Goal: Information Seeking & Learning: Learn about a topic

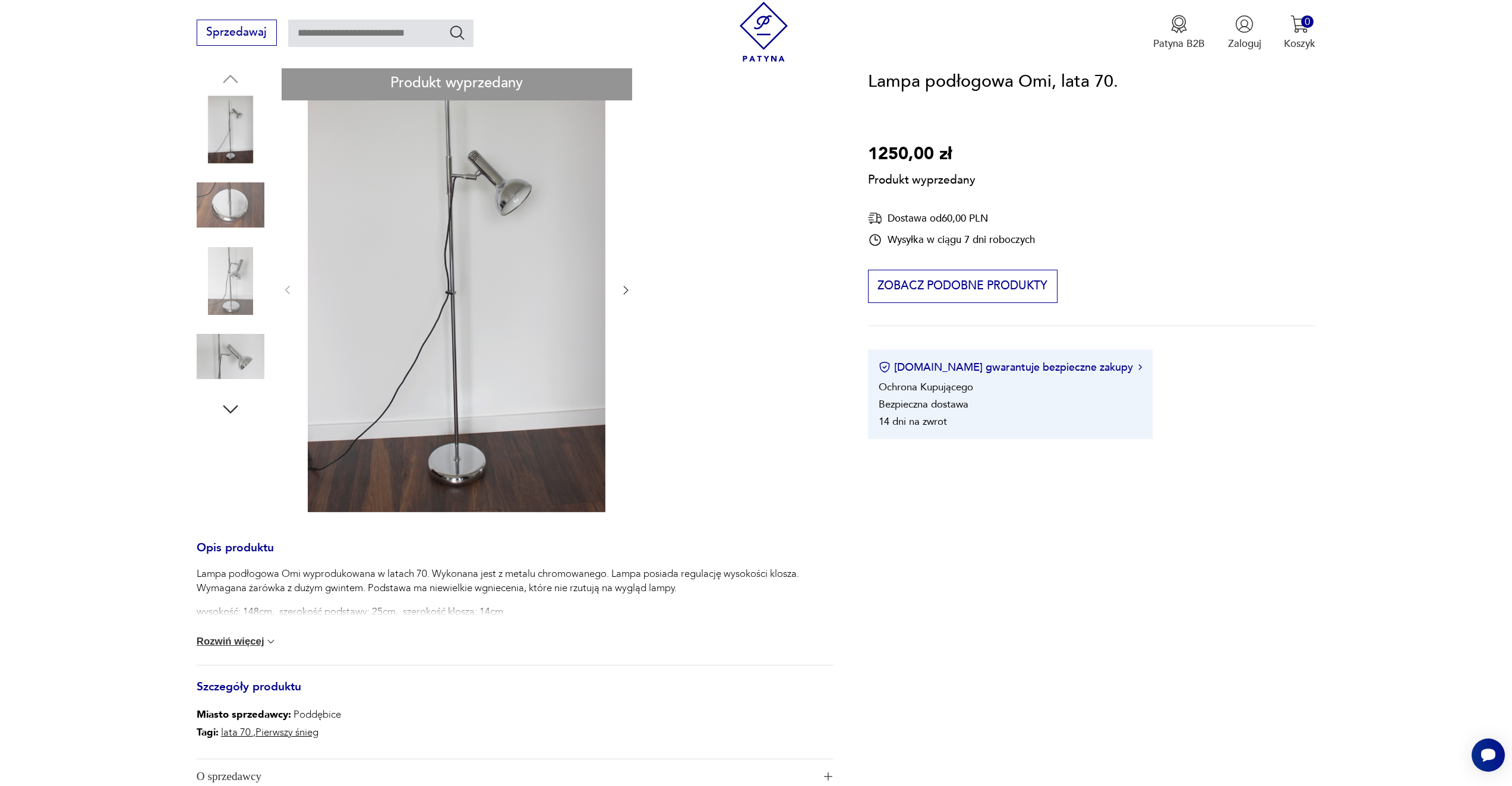
scroll to position [145, 0]
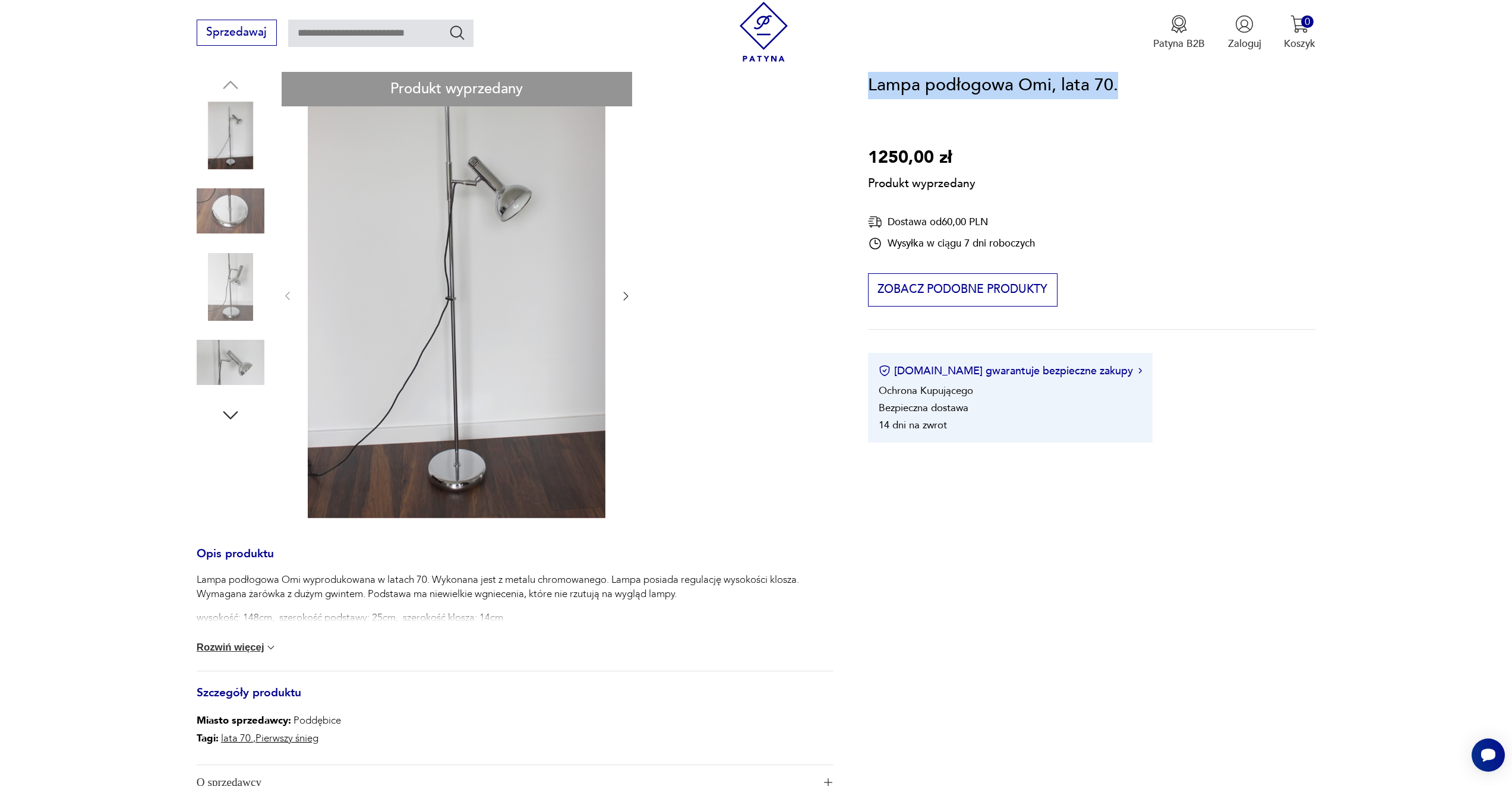
drag, startPoint x: 867, startPoint y: 83, endPoint x: 1114, endPoint y: 88, distance: 247.1
click at [1114, 88] on section "Produkt wyprzedany Opis produktu Lampa podłogowa Omi wyprodukowana w latach 70.…" at bounding box center [756, 471] width 1512 height 797
copy h1 "Lampa podłogowa Omi, lata 70."
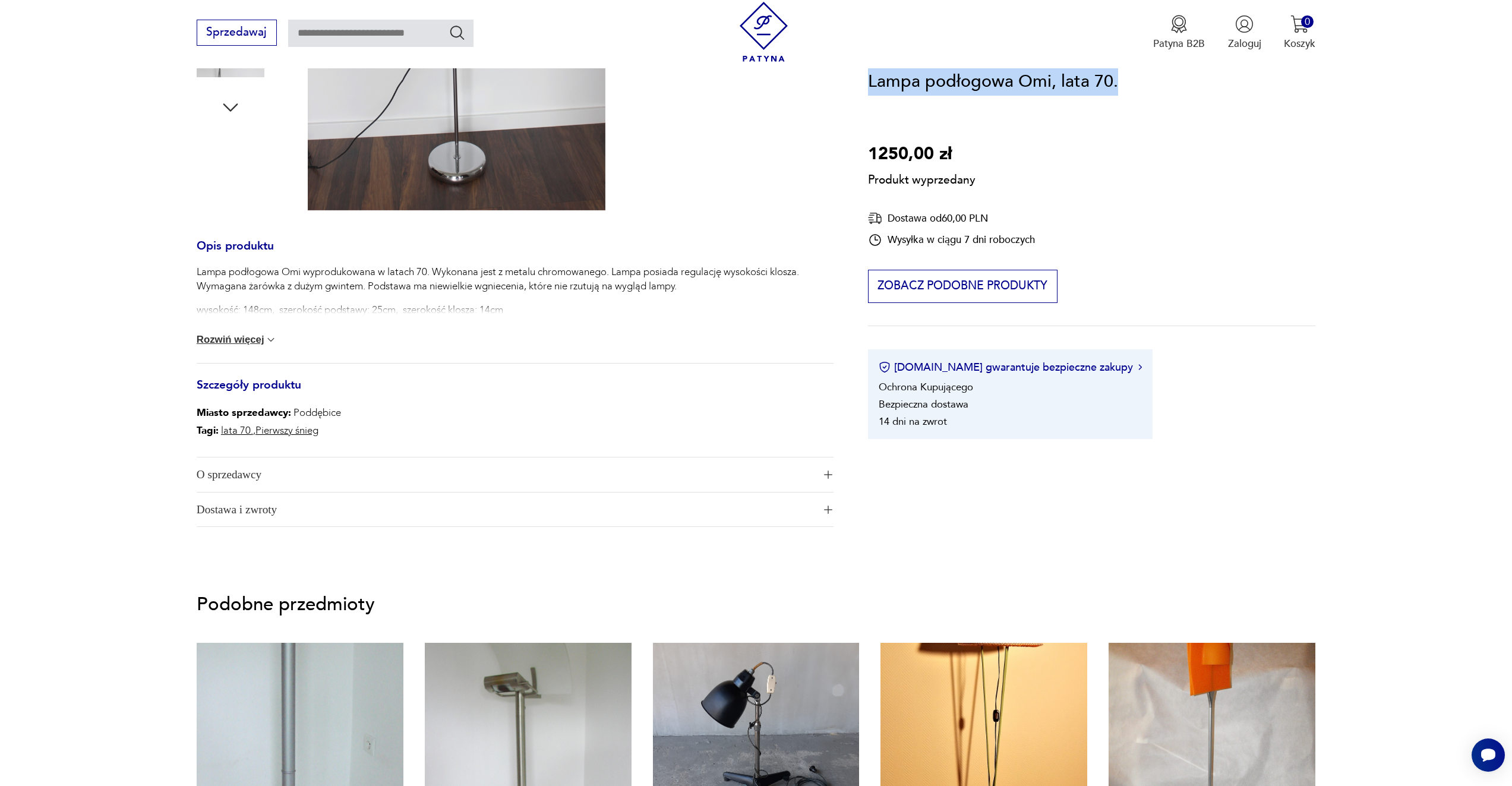
scroll to position [457, 0]
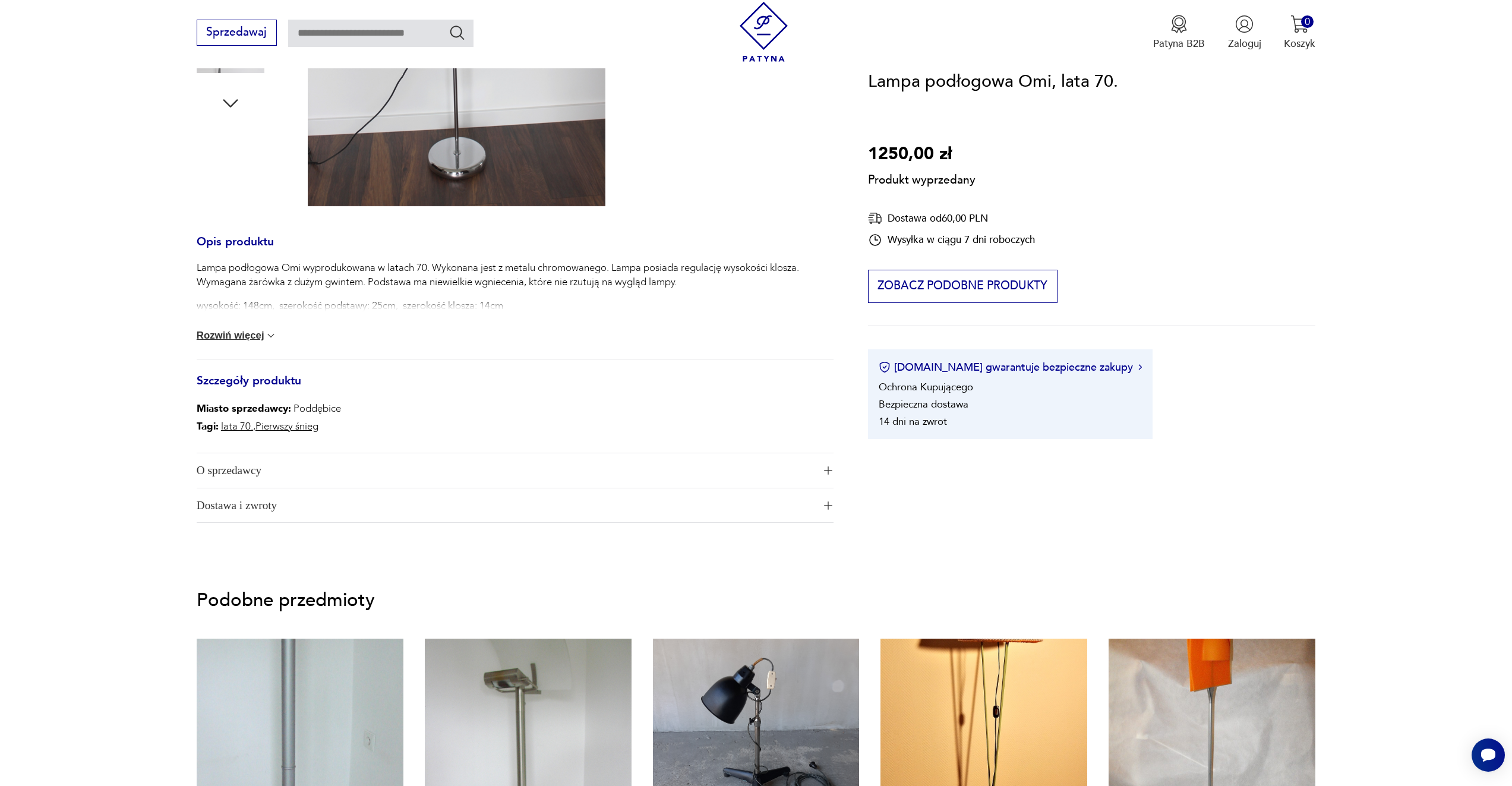
click at [550, 306] on p "wysokość: 148cm, szerokość podstawy: 25cm, szerokość klosza: 14cm" at bounding box center [515, 306] width 637 height 14
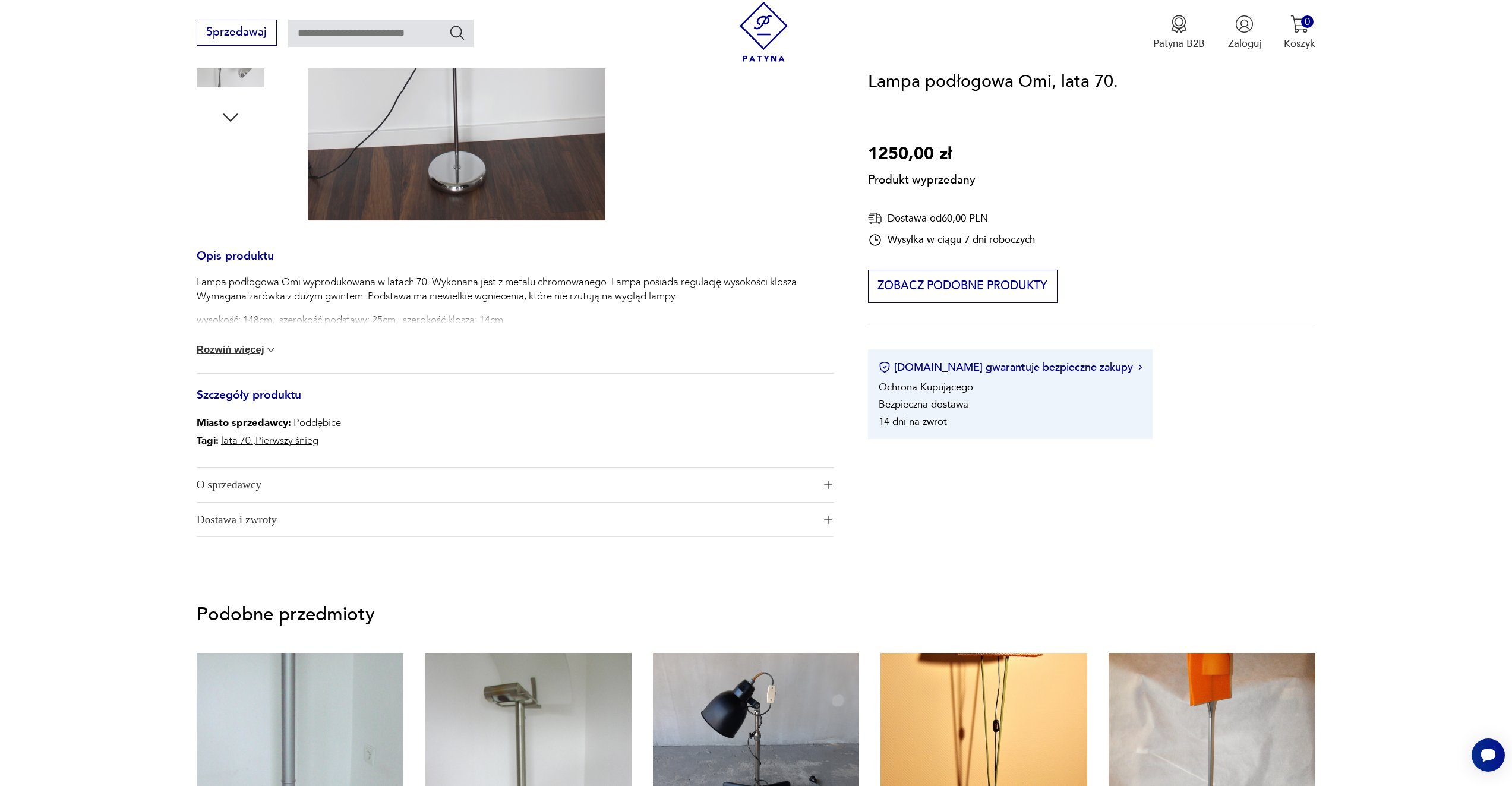
scroll to position [438, 0]
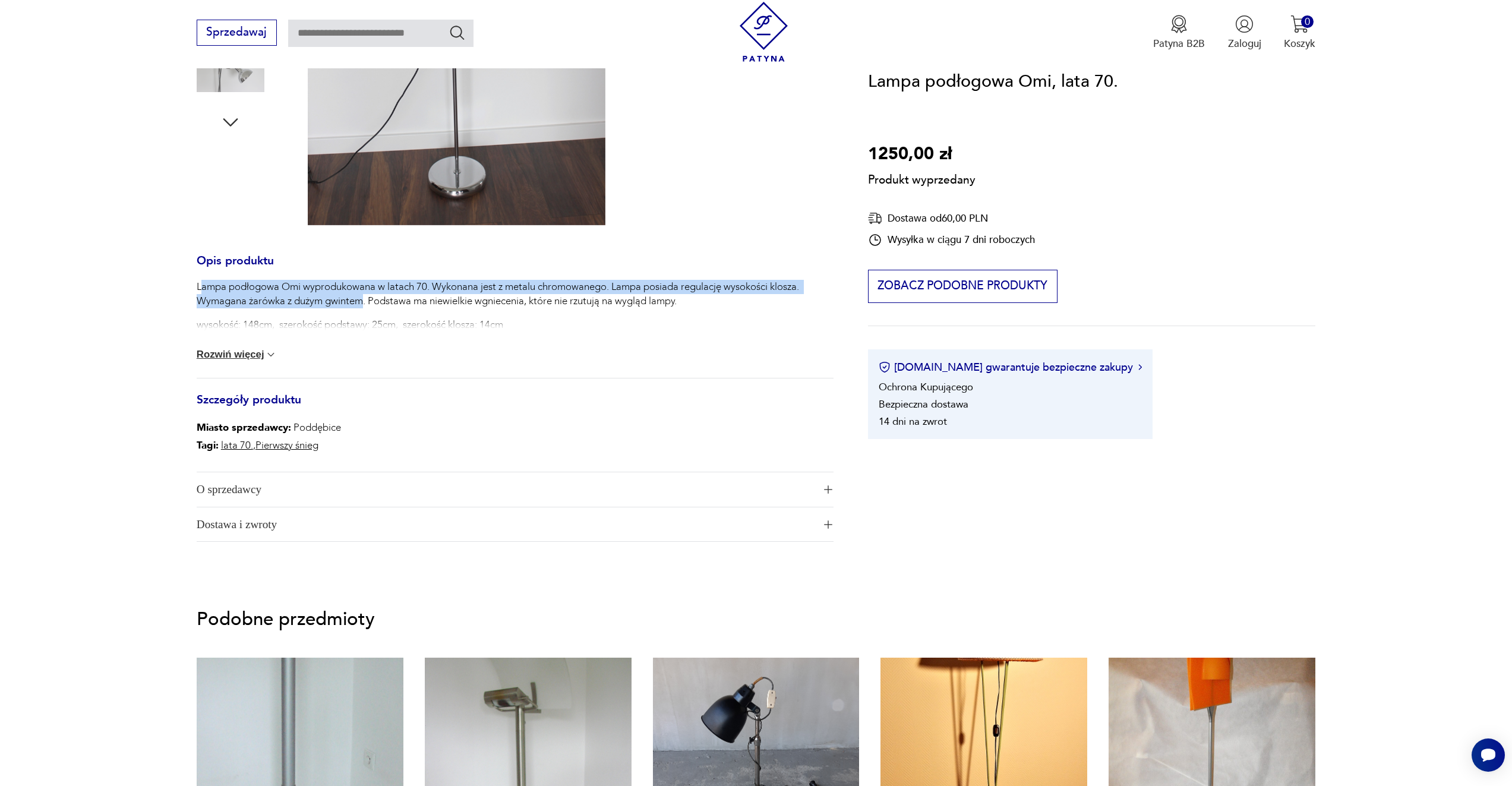
drag, startPoint x: 199, startPoint y: 280, endPoint x: 363, endPoint y: 303, distance: 165.6
click at [363, 303] on p "Lampa podłogowa Omi wyprodukowana w latach 70. Wykonana jest z metalu chromowan…" at bounding box center [515, 295] width 637 height 29
copy p "ampa podłogowa Omi wyprodukowana w latach 70. Wykonana jest z metalu chromowane…"
